Goal: Complete application form: Complete application form

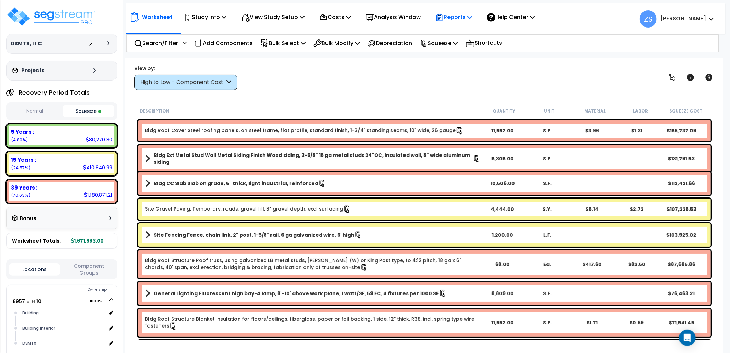
click at [473, 19] on icon at bounding box center [470, 17] width 5 height 6
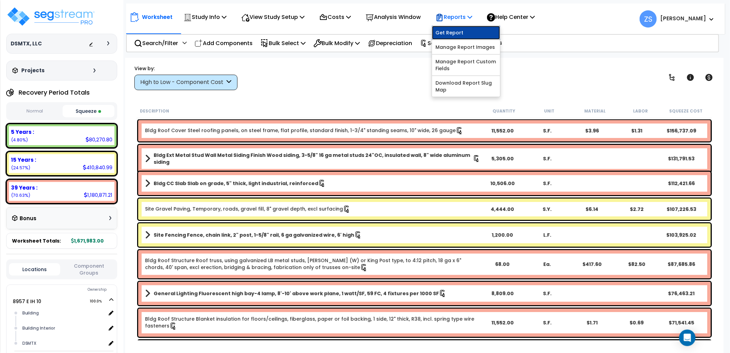
click at [476, 30] on link "Get Report" at bounding box center [466, 33] width 68 height 14
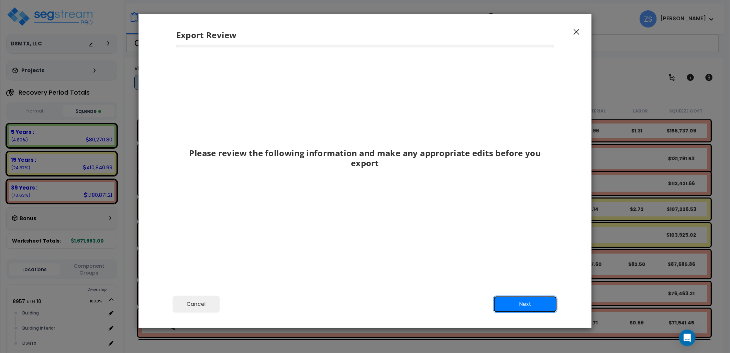
click at [534, 305] on button "Next" at bounding box center [526, 303] width 64 height 17
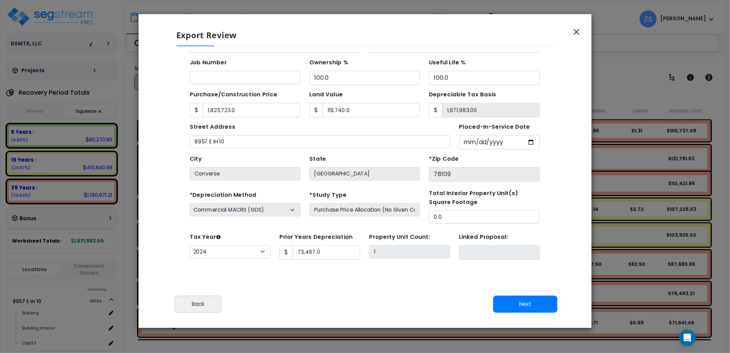
scroll to position [1, 0]
click at [524, 304] on button "Next" at bounding box center [526, 303] width 64 height 17
type input "1823723"
type input "151740"
type input "73467"
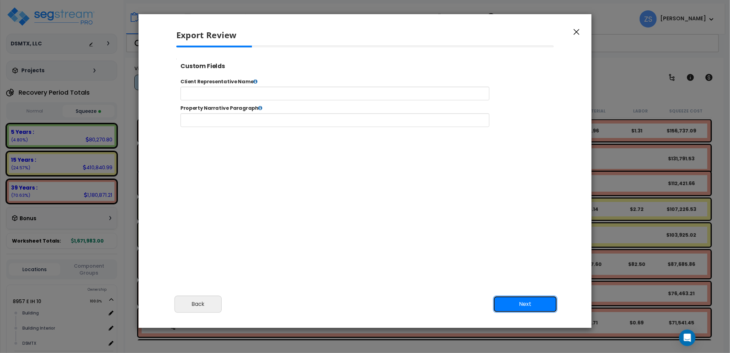
scroll to position [0, 0]
type input "1,823,723.0"
type input "151,740.0"
type input "73,467.0"
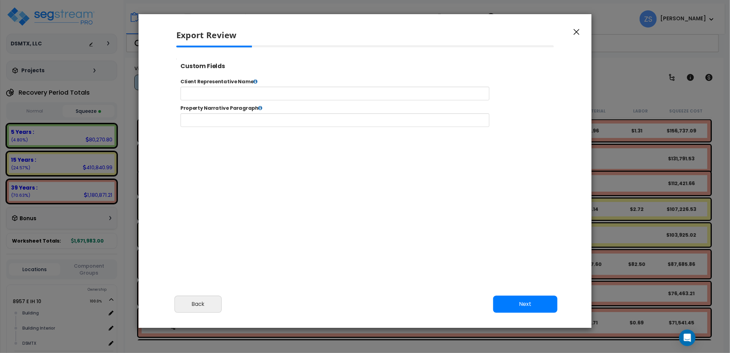
select select "2024"
click at [514, 302] on button "Next" at bounding box center [526, 303] width 64 height 17
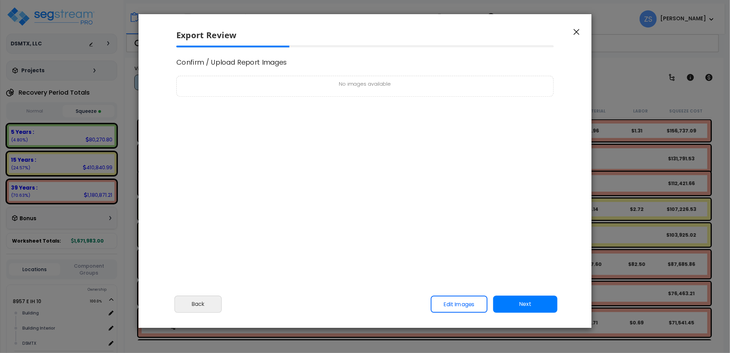
scroll to position [0, 0]
click at [514, 301] on button "Next" at bounding box center [526, 303] width 64 height 17
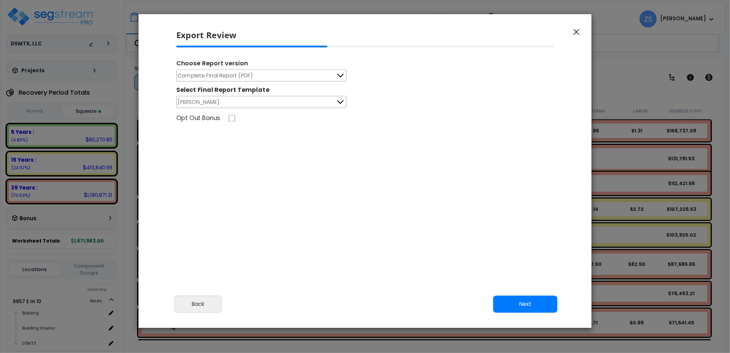
click at [526, 303] on button "Next" at bounding box center [526, 303] width 64 height 17
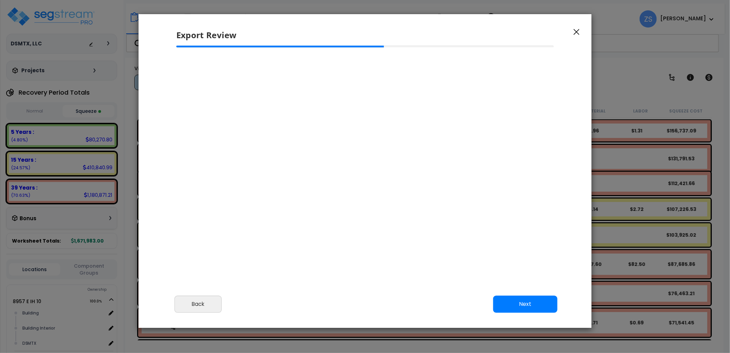
click at [517, 302] on button "Next" at bounding box center [526, 303] width 64 height 17
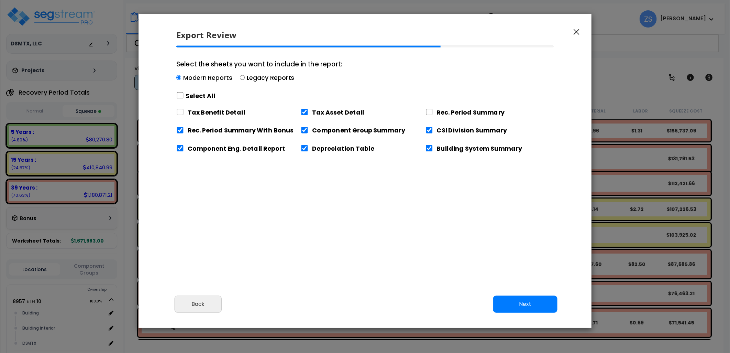
click at [516, 302] on button "Next" at bounding box center [526, 303] width 64 height 17
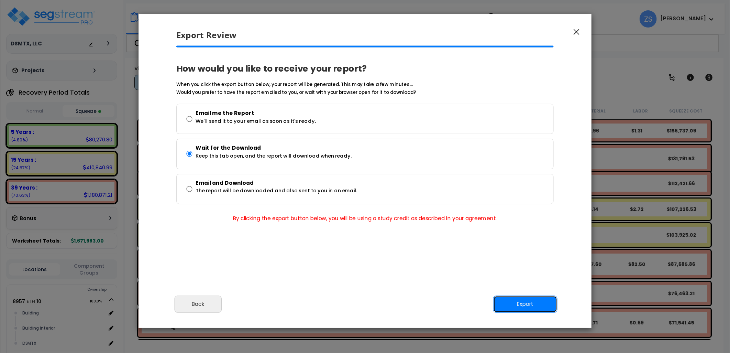
click at [521, 304] on button "Export" at bounding box center [526, 303] width 64 height 17
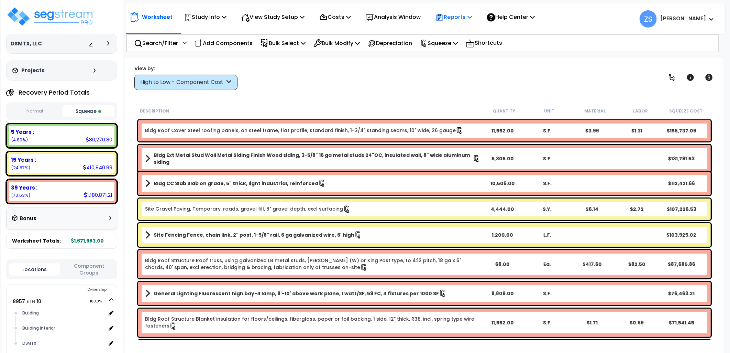
click at [473, 18] on icon at bounding box center [470, 17] width 5 height 6
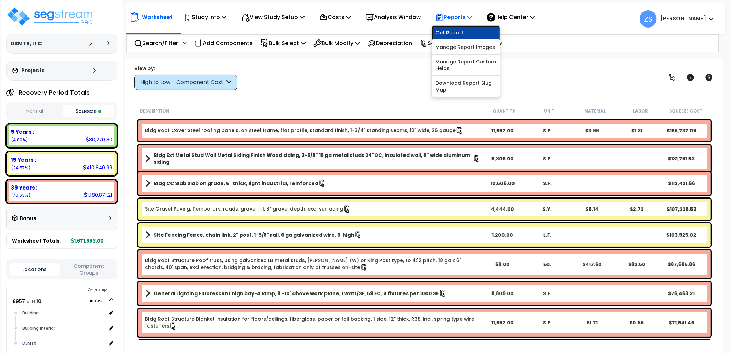
drag, startPoint x: 467, startPoint y: 30, endPoint x: 465, endPoint y: 34, distance: 4.6
click at [467, 30] on link "Get Report" at bounding box center [466, 33] width 68 height 14
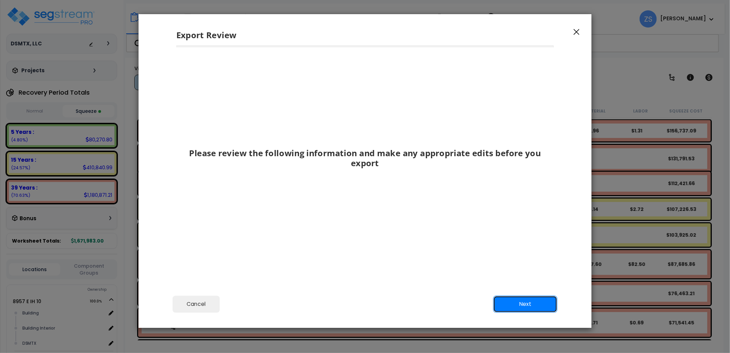
click at [515, 303] on button "Next" at bounding box center [526, 303] width 64 height 17
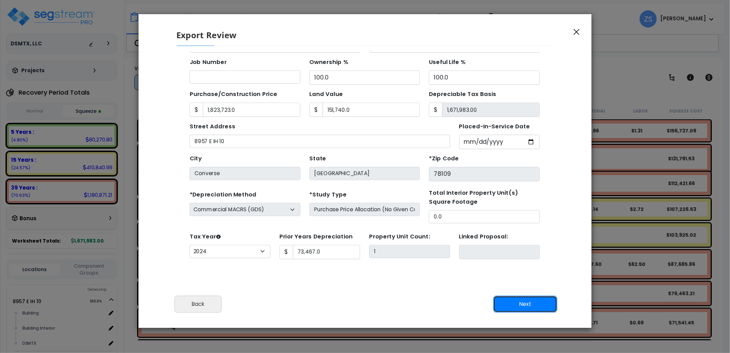
click at [514, 303] on button "Next" at bounding box center [526, 303] width 64 height 17
type input "1823723"
type input "151740"
type input "73467"
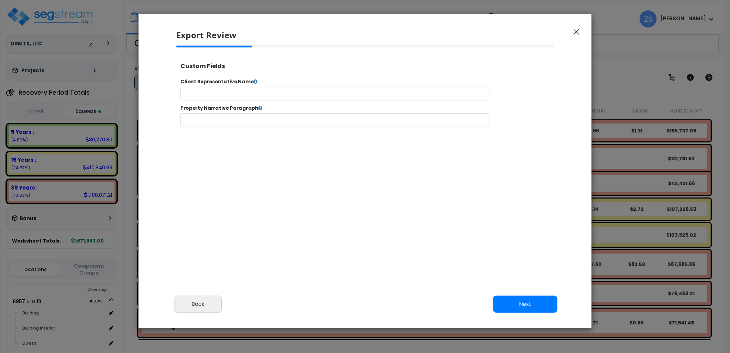
select select "2024"
click at [514, 303] on button "Next" at bounding box center [526, 303] width 64 height 17
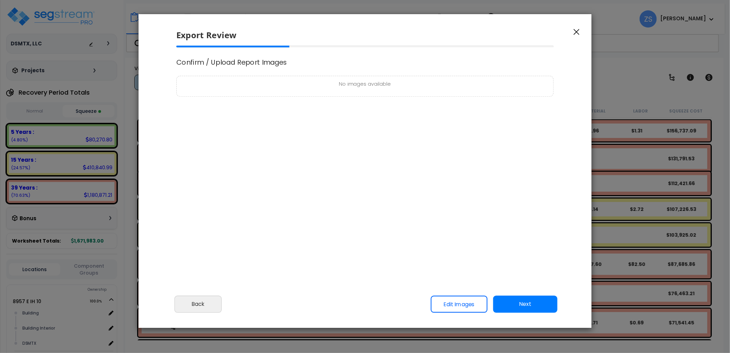
click at [513, 303] on button "Next" at bounding box center [526, 303] width 64 height 17
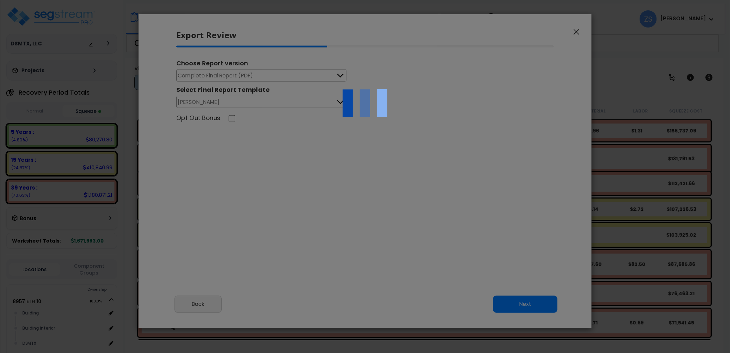
scroll to position [0, 0]
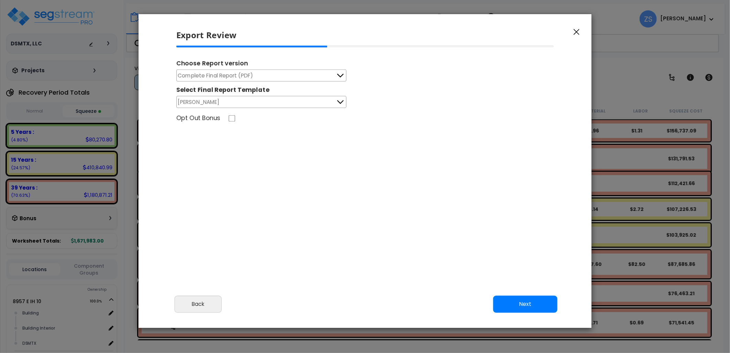
click at [263, 74] on button "Complete Final Report (PDF)" at bounding box center [261, 75] width 170 height 12
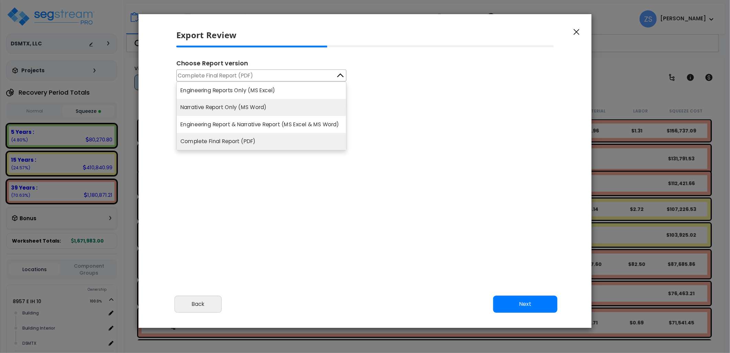
click at [245, 102] on li "Narrative Report Only (MS Word)" at bounding box center [262, 107] width 170 height 17
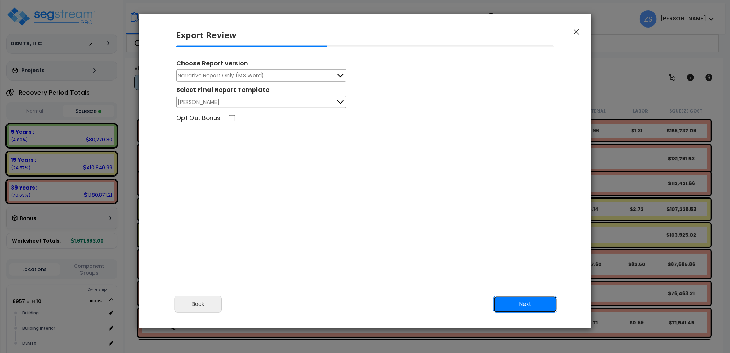
click at [524, 302] on button "Next" at bounding box center [526, 303] width 64 height 17
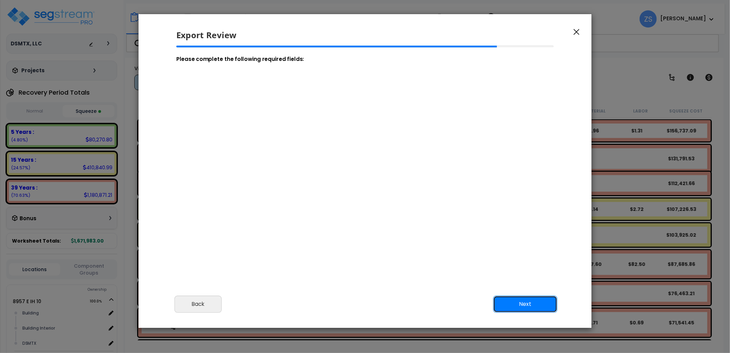
click at [524, 301] on button "Next" at bounding box center [526, 303] width 64 height 17
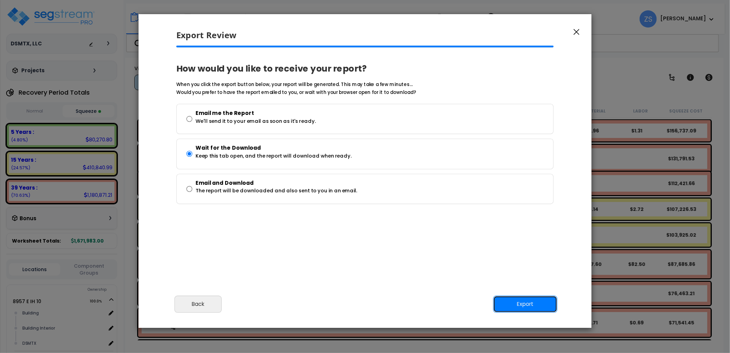
click at [524, 301] on button "Export" at bounding box center [526, 303] width 64 height 17
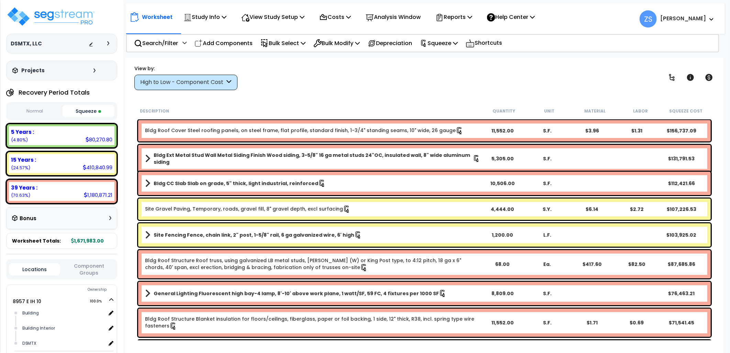
click at [424, 96] on div "Worksheet Study Info Study Setup Add Property Unit Template study Clone study ZS" at bounding box center [424, 234] width 599 height 353
click at [473, 18] on icon at bounding box center [470, 17] width 5 height 6
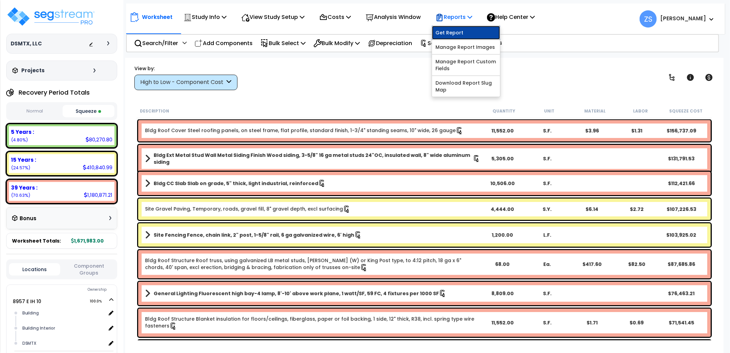
click at [466, 31] on link "Get Report" at bounding box center [466, 33] width 68 height 14
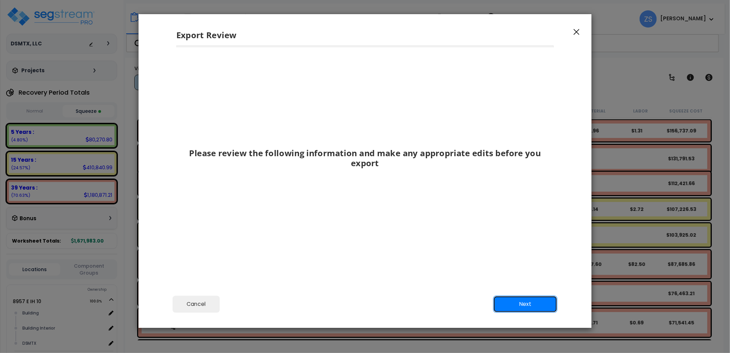
click at [518, 306] on button "Next" at bounding box center [526, 303] width 64 height 17
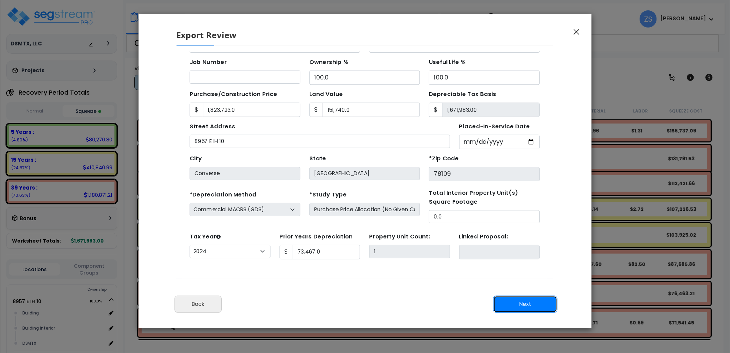
scroll to position [61, 0]
click at [517, 305] on button "Next" at bounding box center [526, 303] width 64 height 17
type input "1823723"
type input "151740"
type input "73467"
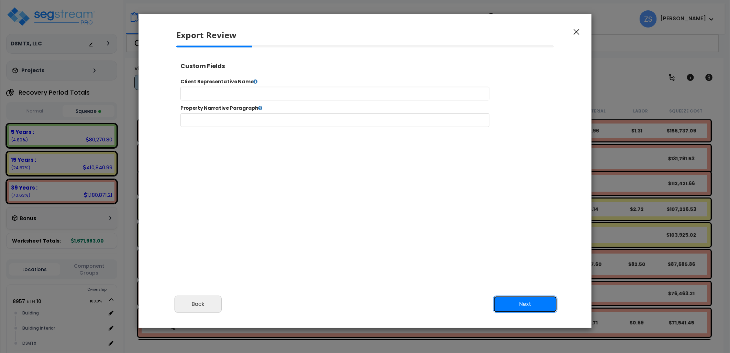
select select "2024"
click at [517, 305] on button "Next" at bounding box center [526, 303] width 64 height 17
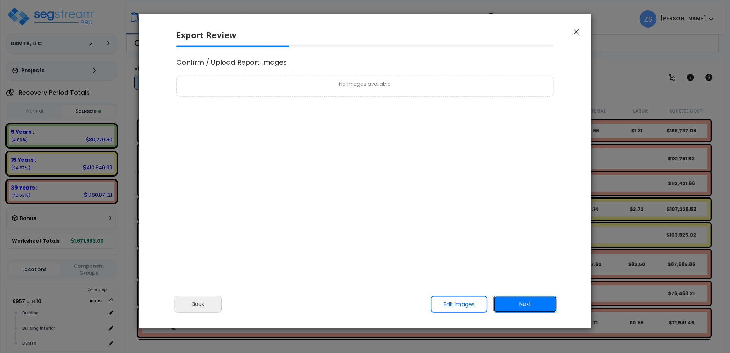
scroll to position [0, 0]
click at [516, 305] on button "Next" at bounding box center [526, 303] width 64 height 17
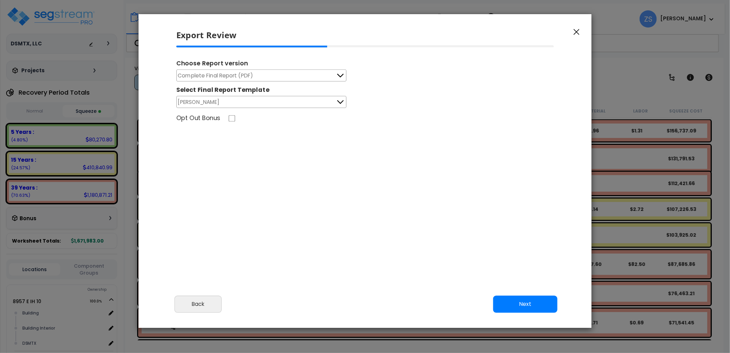
click at [308, 78] on button "Complete Final Report (PDF)" at bounding box center [261, 75] width 170 height 12
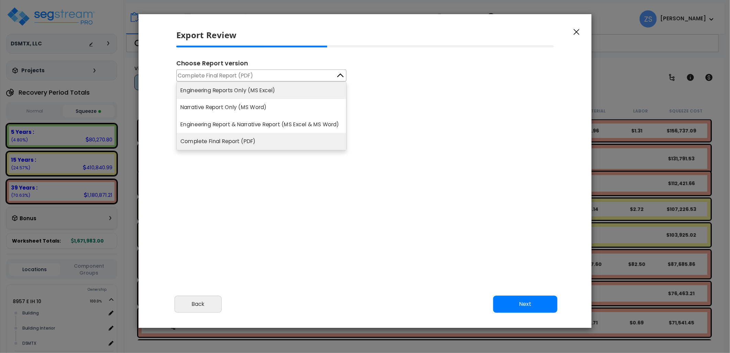
click at [236, 93] on li "Engineering Reports Only (MS Excel)" at bounding box center [262, 90] width 170 height 17
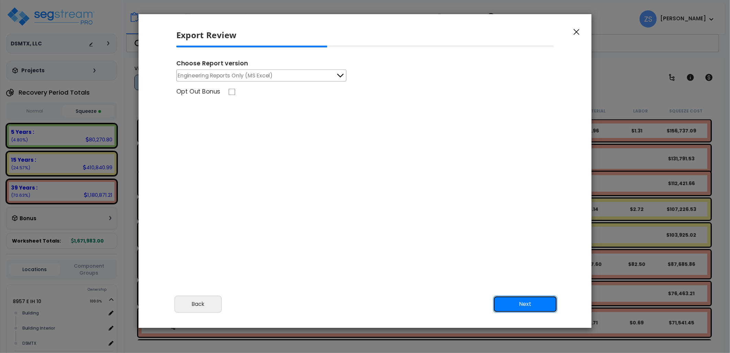
click at [534, 303] on button "Next" at bounding box center [526, 303] width 64 height 17
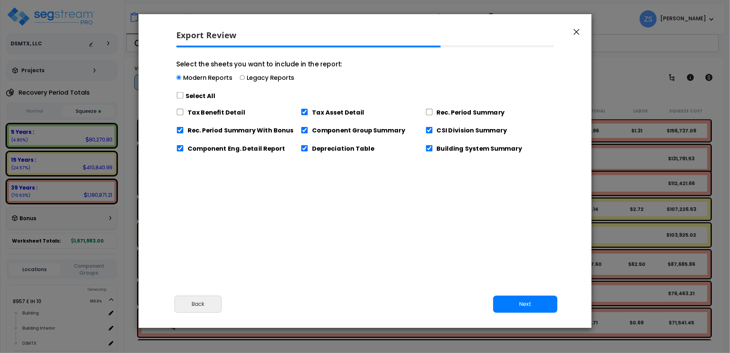
click at [191, 95] on label "Select All" at bounding box center [201, 95] width 30 height 9
click at [184, 95] on input "Select the sheets you want to include in the report: Modern Reports Legacy Repo…" at bounding box center [180, 95] width 8 height 7
checkbox input "true"
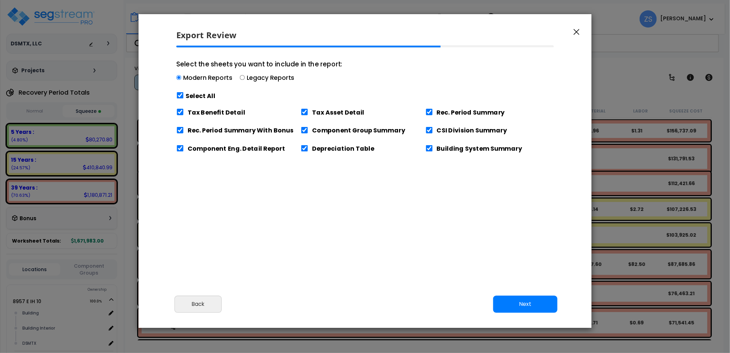
click at [191, 95] on label "Select All" at bounding box center [201, 95] width 30 height 9
click at [184, 95] on input "Select the sheets you want to include in the report: Modern Reports Legacy Repo…" at bounding box center [180, 95] width 8 height 7
checkbox input "false"
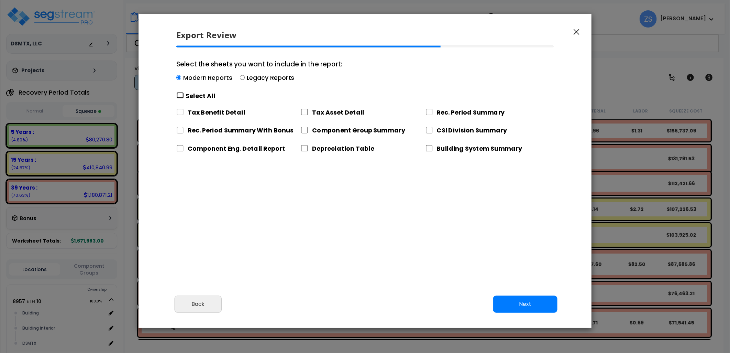
checkbox input "false"
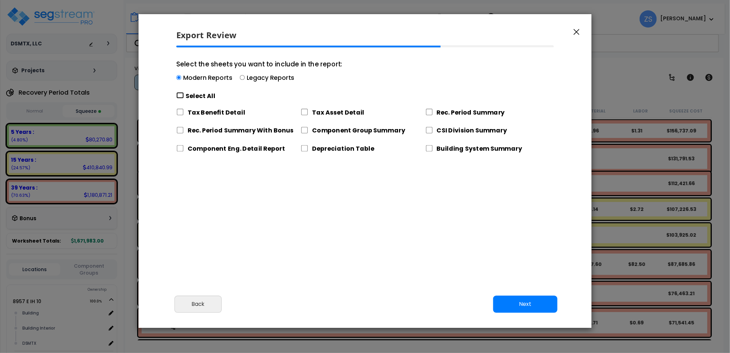
checkbox input "false"
click at [321, 112] on label "Tax Asset Detail" at bounding box center [338, 112] width 52 height 9
click at [308, 112] on input "Tax Asset Detail" at bounding box center [305, 112] width 8 height 7
checkbox input "true"
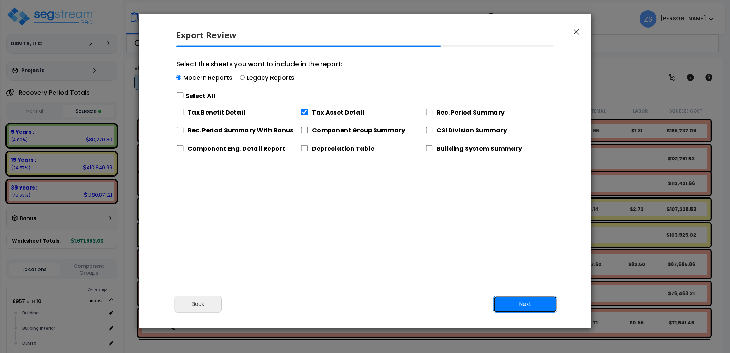
click at [513, 304] on button "Next" at bounding box center [526, 303] width 64 height 17
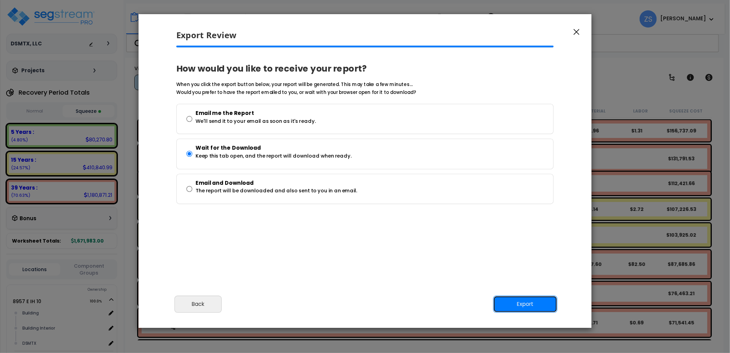
click at [533, 304] on button "Export" at bounding box center [526, 303] width 64 height 17
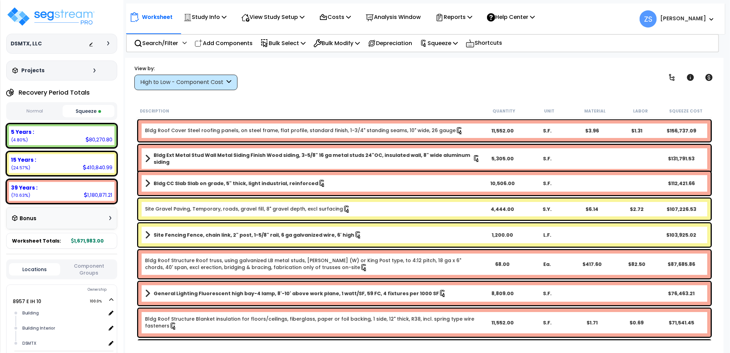
click at [724, 289] on div "Worksheet Study Info Study Setup Add Property Unit Template study Clone study ZS" at bounding box center [424, 234] width 599 height 353
click at [351, 74] on div "View by: High to Low - Component Cost High to Low - Component Cost" at bounding box center [424, 77] width 585 height 25
click at [80, 19] on img at bounding box center [50, 16] width 89 height 21
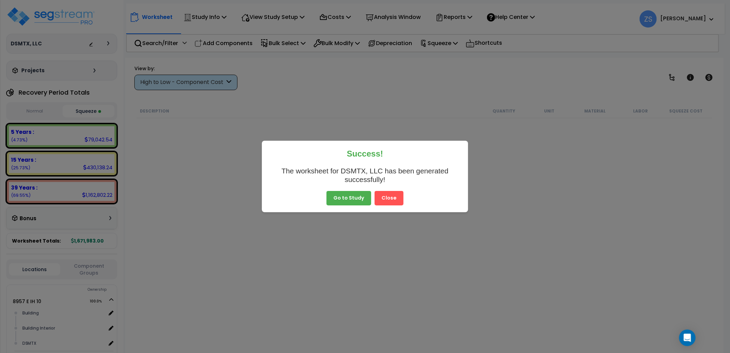
scroll to position [420, 0]
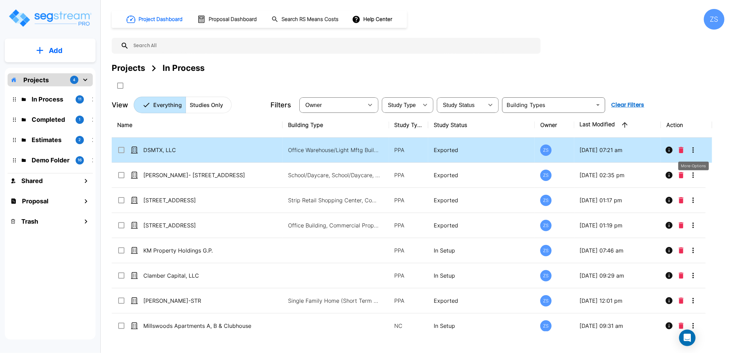
click at [696, 151] on icon "More-Options" at bounding box center [694, 150] width 8 height 8
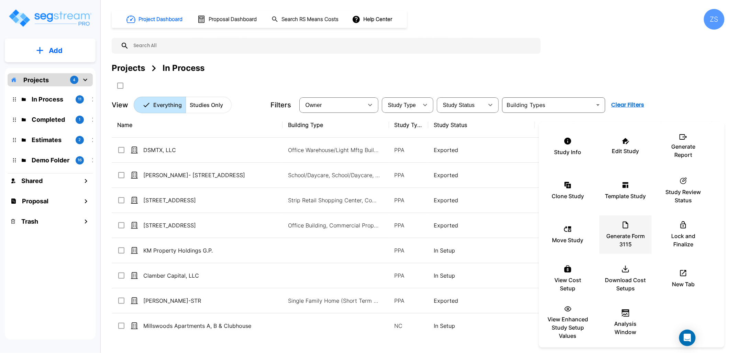
click at [634, 237] on p "Generate Form 3115" at bounding box center [625, 240] width 41 height 17
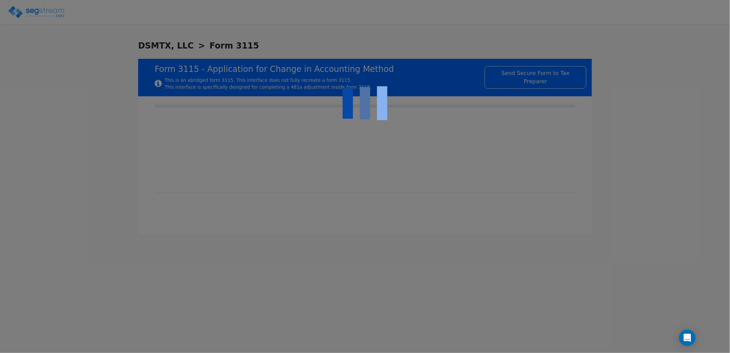
type input "[DATE]"
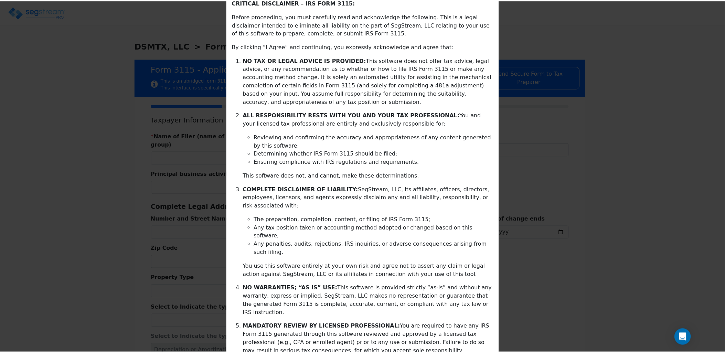
scroll to position [72, 0]
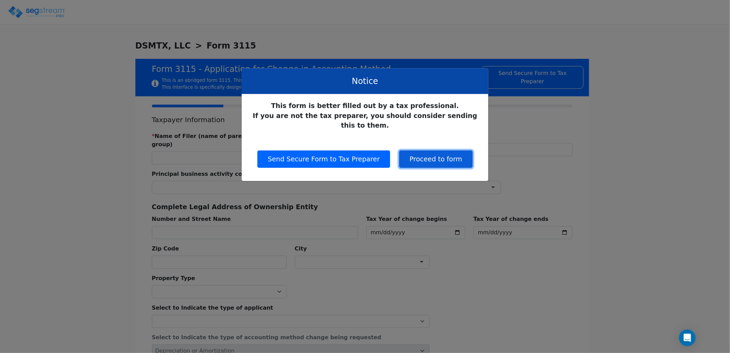
click at [433, 150] on button "Proceed to form" at bounding box center [436, 158] width 73 height 17
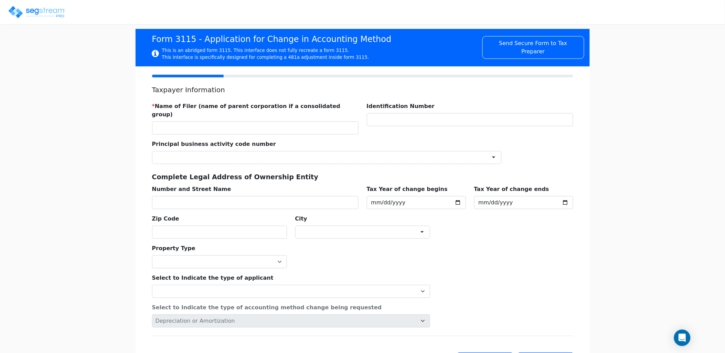
scroll to position [61, 0]
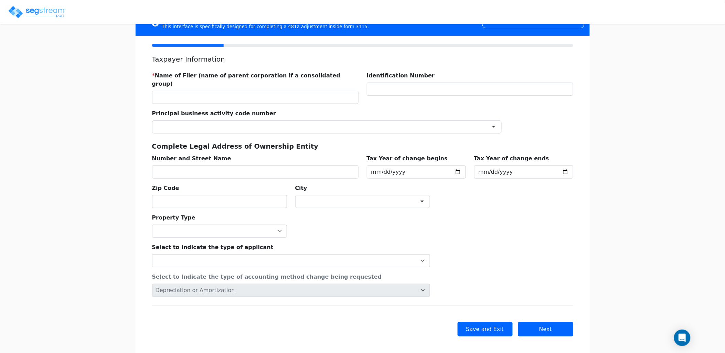
click at [629, 133] on div "We are Building your Study. So please grab a coffee and let us do the heavy lif…" at bounding box center [362, 170] width 725 height 382
click at [271, 91] on input "text" at bounding box center [255, 97] width 206 height 13
type input "DSMTX, LLC"
click at [240, 120] on div at bounding box center [326, 126] width 349 height 13
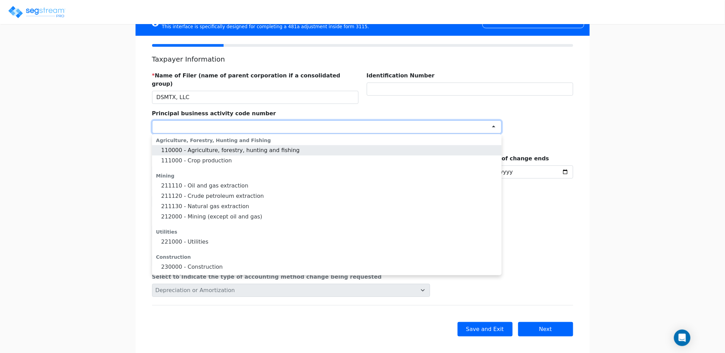
click at [517, 107] on div "* Name of Filer (name of parent corporation if a consolidated group) DSMTX, LLC…" at bounding box center [362, 137] width 429 height 142
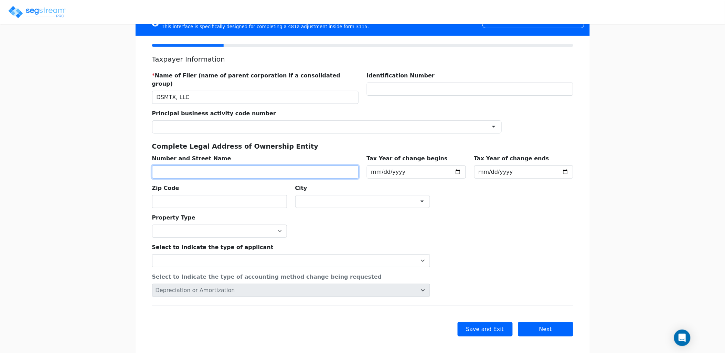
click at [231, 165] on input "text" at bounding box center [255, 171] width 206 height 13
drag, startPoint x: 291, startPoint y: 138, endPoint x: 248, endPoint y: 135, distance: 43.1
click at [291, 142] on div "Complete Legal Address of Ownership Entity" at bounding box center [362, 148] width 429 height 13
click at [158, 165] on input "text" at bounding box center [255, 171] width 206 height 13
type input "[STREET_ADDRESS]"
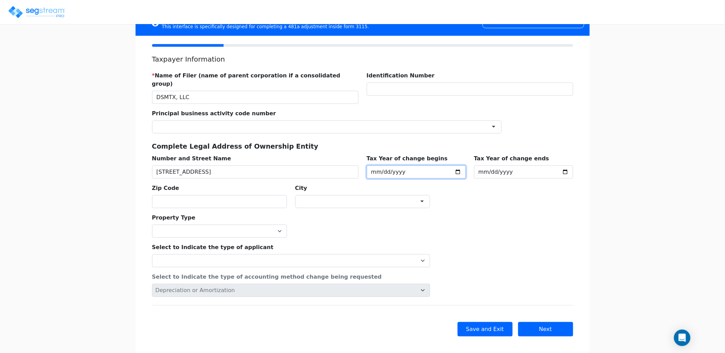
click at [457, 165] on input "[DATE]" at bounding box center [416, 171] width 99 height 13
type input "[DATE]"
click at [565, 165] on input "[DATE]" at bounding box center [523, 171] width 99 height 13
type input "[DATE]"
click at [516, 241] on div "Select to Indicate the type of applicant Individual Corporation Controlled fore…" at bounding box center [362, 267] width 429 height 59
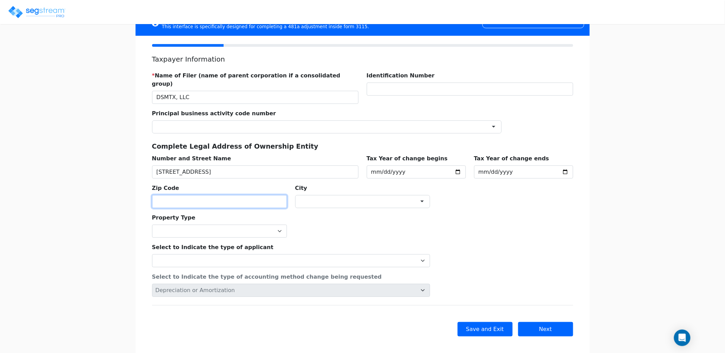
click at [204, 195] on input "text" at bounding box center [219, 201] width 135 height 13
type input "77043"
click at [366, 219] on div "Property Type Commercial Residential" at bounding box center [362, 223] width 429 height 30
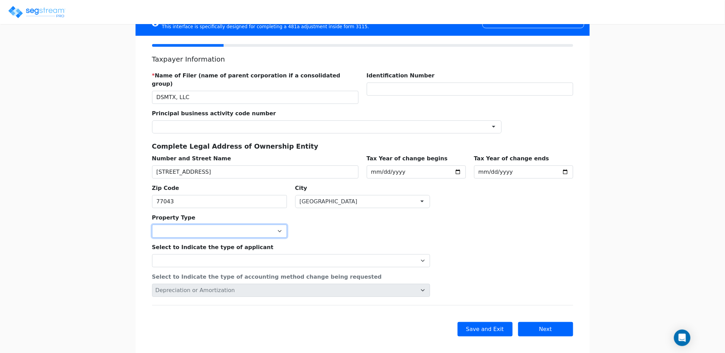
click at [270, 225] on select "Commercial Residential" at bounding box center [219, 231] width 135 height 13
select select "Commercial"
click at [152, 225] on select "Commercial Residential" at bounding box center [219, 231] width 135 height 13
click at [321, 228] on div "Property Type Commercial Residential" at bounding box center [362, 223] width 429 height 30
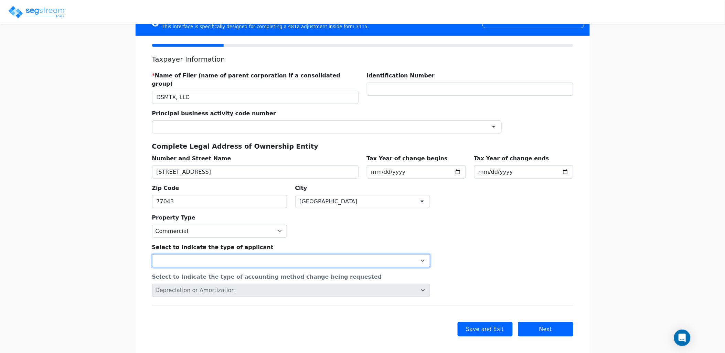
click at [270, 254] on select "Individual Corporation Controlled foreign corporation (Sec. 957) 10/50 corporat…" at bounding box center [291, 260] width 278 height 13
select select "Other (specify):"
click at [152, 254] on select "Individual Corporation Controlled foreign corporation (Sec. 957) 10/50 corporat…" at bounding box center [291, 260] width 278 height 13
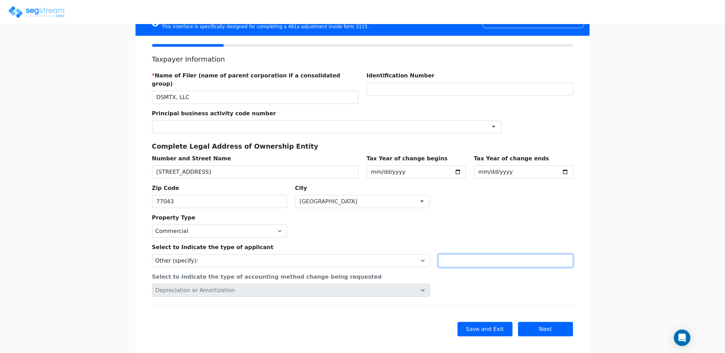
click at [491, 254] on input "text" at bounding box center [505, 260] width 135 height 13
type input "LLC"
click at [550, 323] on button "Next" at bounding box center [545, 329] width 55 height 14
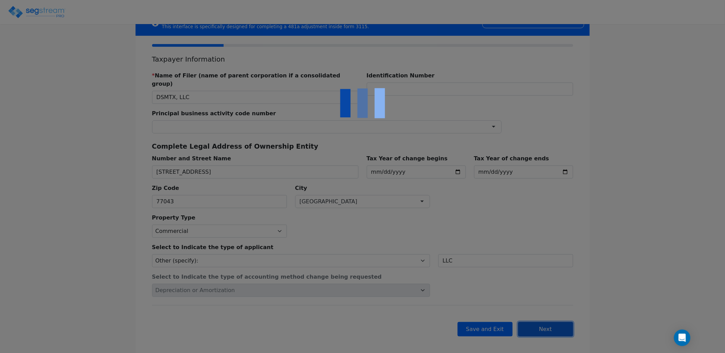
checkbox input "true"
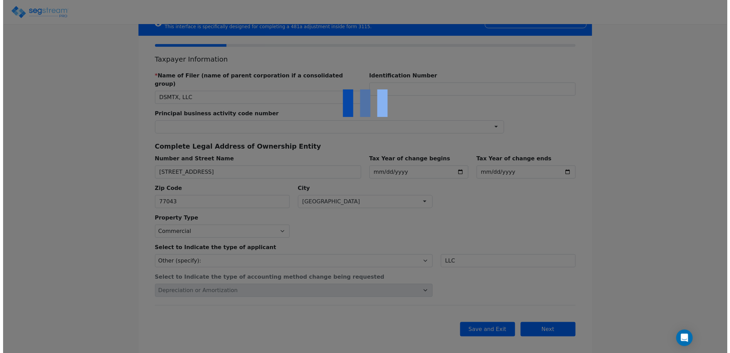
scroll to position [0, 0]
